Goal: Transaction & Acquisition: Book appointment/travel/reservation

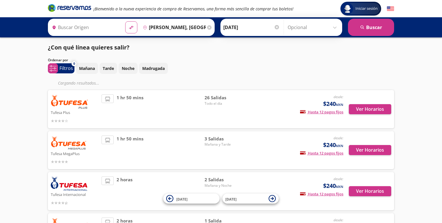
type input "Guaymas, [GEOGRAPHIC_DATA]"
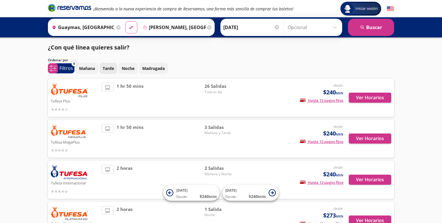
click at [110, 68] on p "Tarde" at bounding box center [108, 68] width 11 height 6
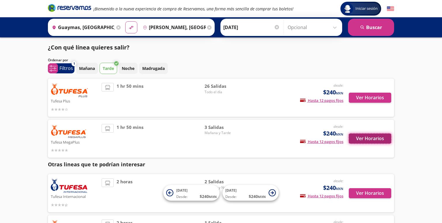
click at [375, 136] on button "Ver Horarios" at bounding box center [370, 139] width 42 height 10
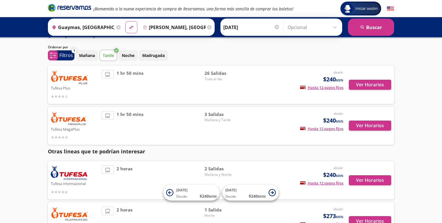
scroll to position [12, 0]
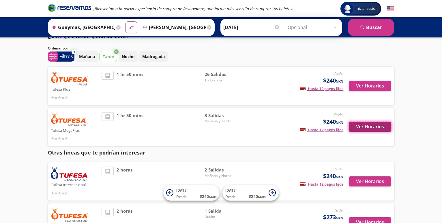
click at [363, 128] on button "Ver Horarios" at bounding box center [370, 127] width 42 height 10
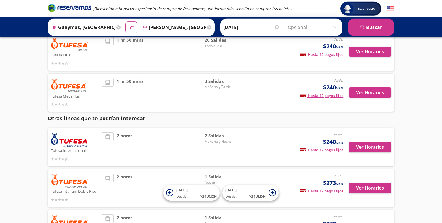
scroll to position [41, 0]
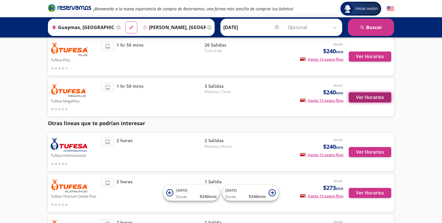
click at [367, 97] on button "Ver Horarios" at bounding box center [370, 98] width 42 height 10
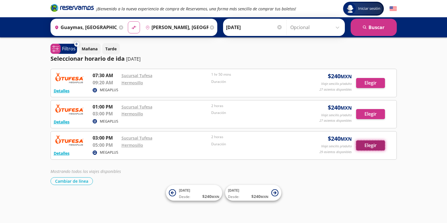
click at [372, 146] on button "Elegir" at bounding box center [370, 146] width 29 height 10
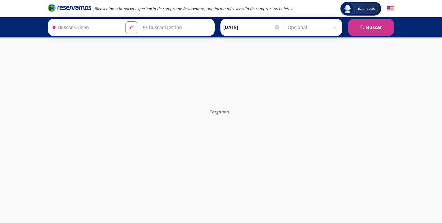
type input "Guaymas, [GEOGRAPHIC_DATA]"
type input "[PERSON_NAME], [GEOGRAPHIC_DATA]"
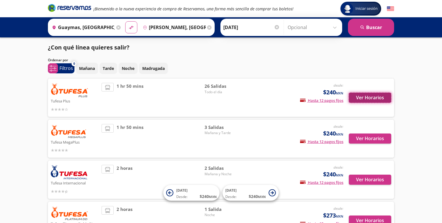
click at [370, 96] on button "Ver Horarios" at bounding box center [370, 98] width 42 height 10
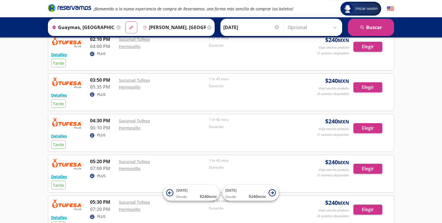
scroll to position [118, 0]
click at [370, 129] on button "Elegir" at bounding box center [367, 129] width 29 height 10
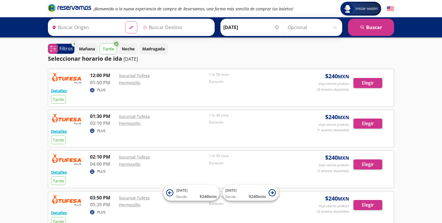
type input "Guaymas, [GEOGRAPHIC_DATA]"
type input "[PERSON_NAME], [GEOGRAPHIC_DATA]"
